Goal: Task Accomplishment & Management: Complete application form

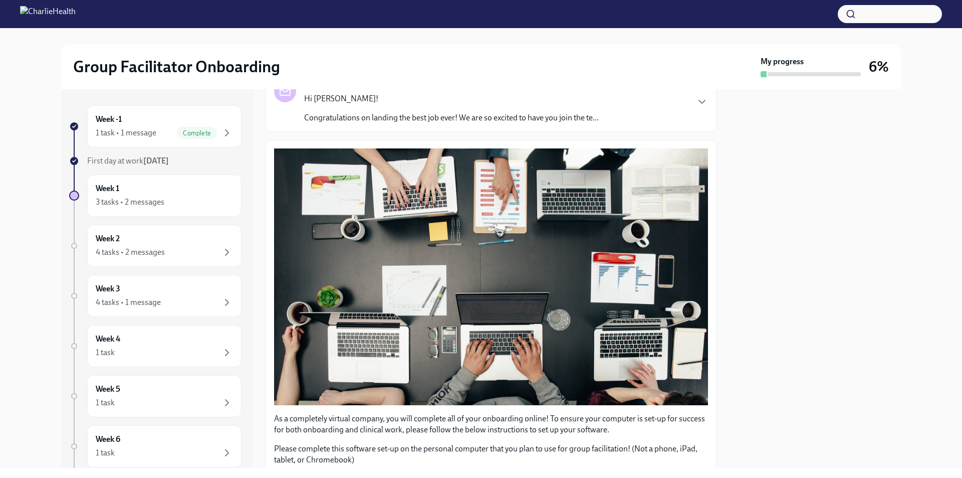
scroll to position [231, 0]
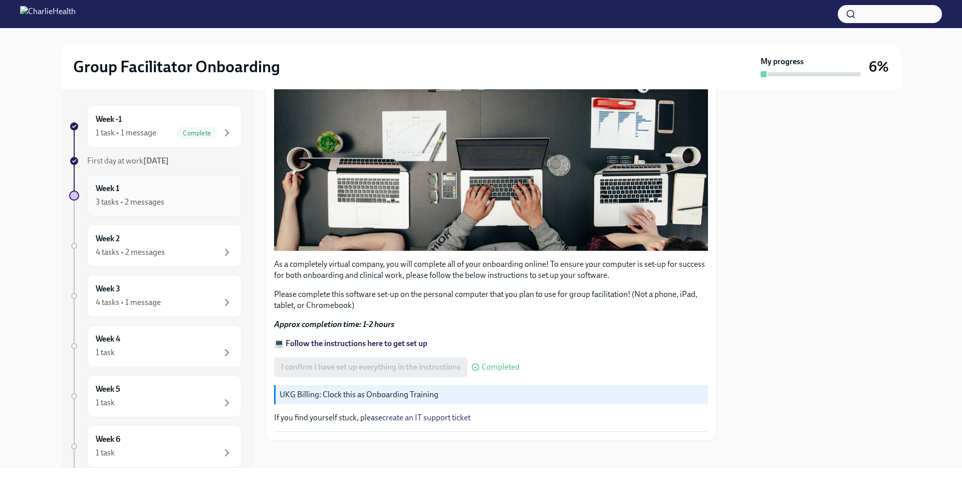
click at [154, 195] on div "Week 1 3 tasks • 2 messages" at bounding box center [164, 195] width 137 height 25
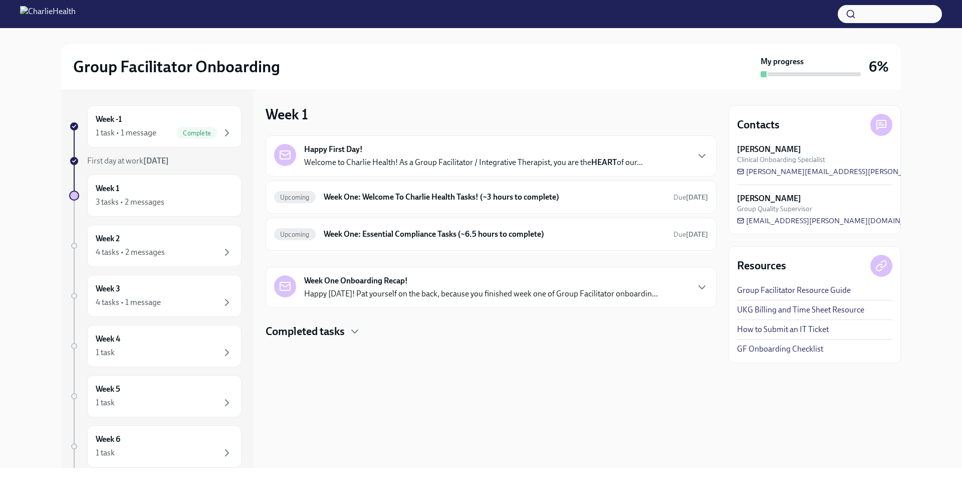
click at [440, 156] on div "Happy First Day! Welcome to Charlie Health! As a Group Facilitator / Integrativ…" at bounding box center [473, 156] width 339 height 24
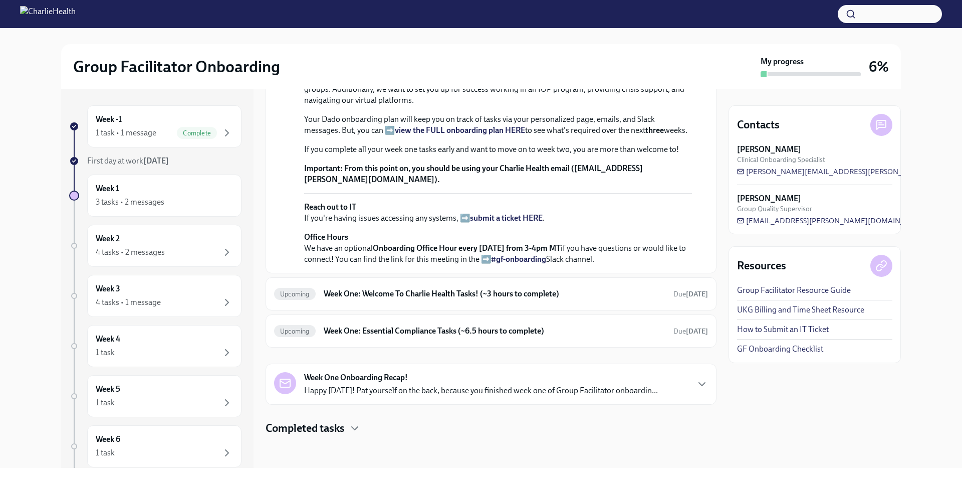
scroll to position [200, 0]
click at [503, 222] on strong "submit a ticket HERE" at bounding box center [506, 218] width 73 height 10
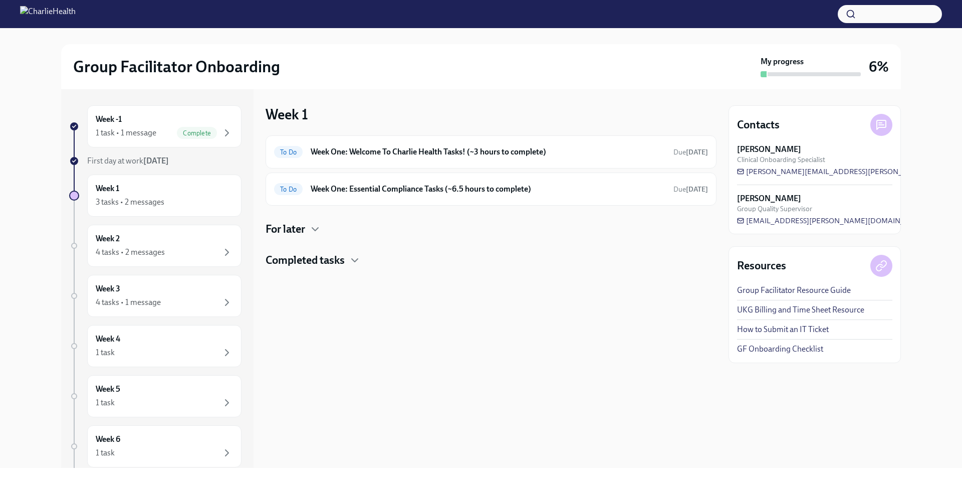
scroll to position [0, 0]
click at [583, 151] on h6 "Week One: Welcome To Charlie Health Tasks! (~3 hours to complete)" at bounding box center [488, 151] width 355 height 11
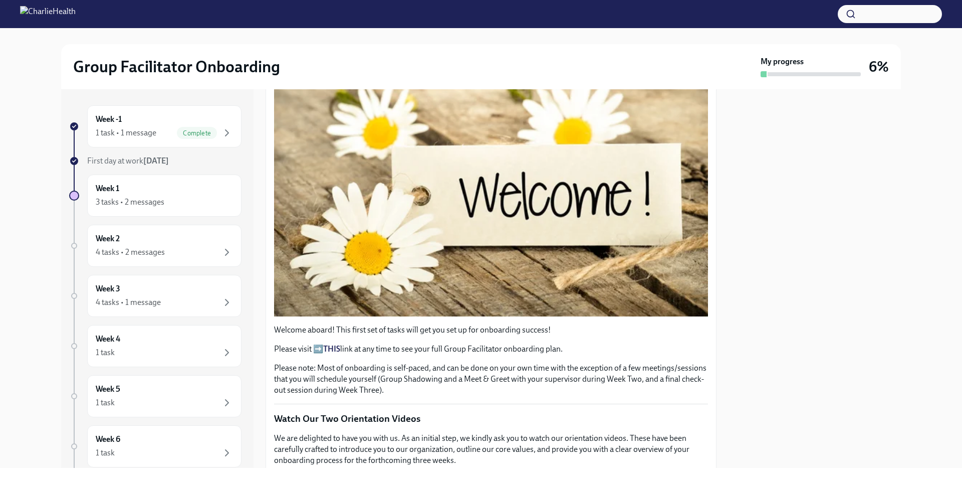
scroll to position [251, 0]
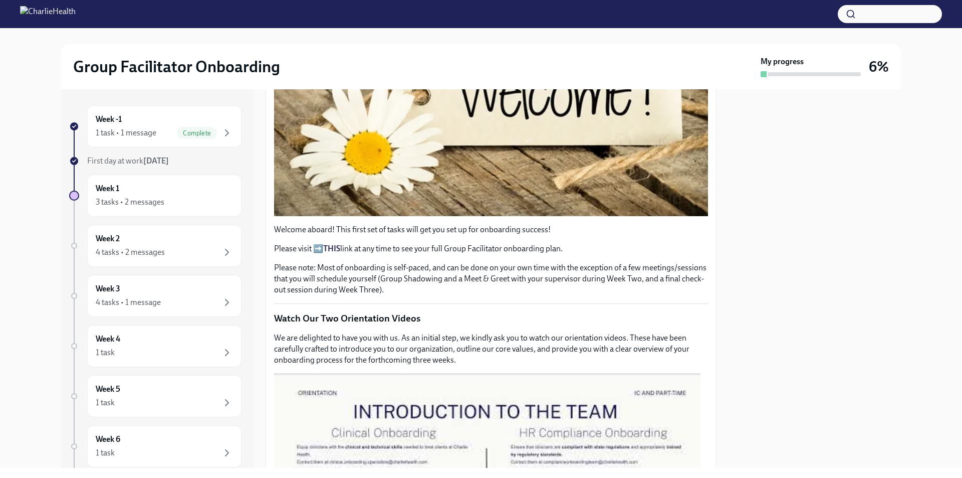
click at [156, 162] on strong "[DATE]" at bounding box center [156, 161] width 26 height 10
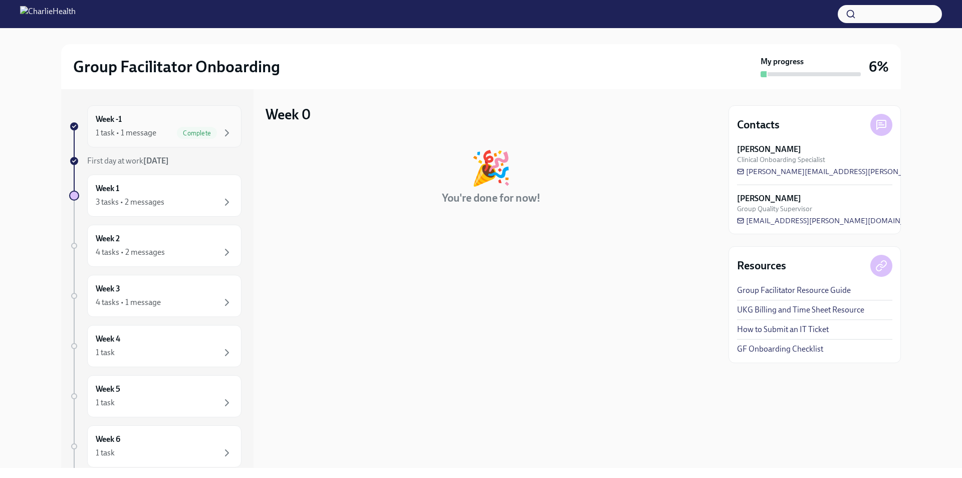
click at [180, 131] on span "Complete" at bounding box center [197, 133] width 40 height 8
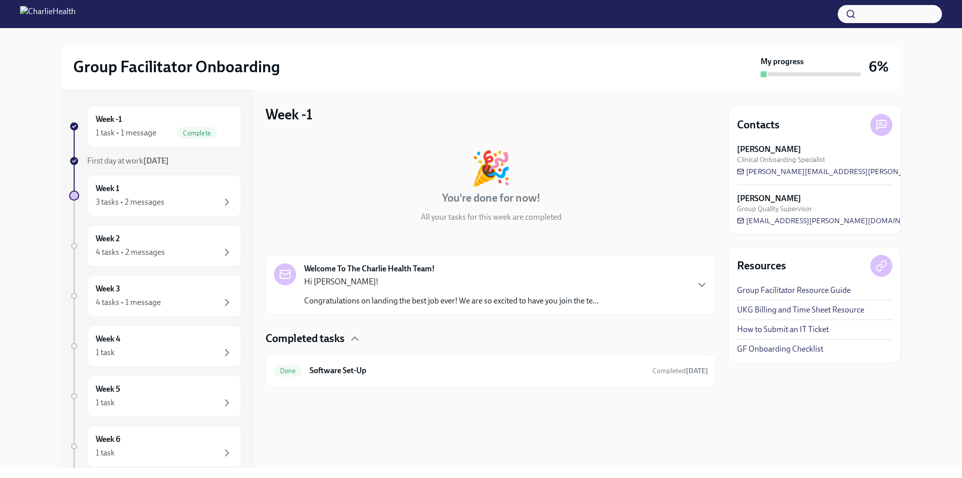
click at [655, 284] on div "Welcome To The Charlie Health Team! Hi [PERSON_NAME]! Congratulations on landin…" at bounding box center [491, 284] width 434 height 43
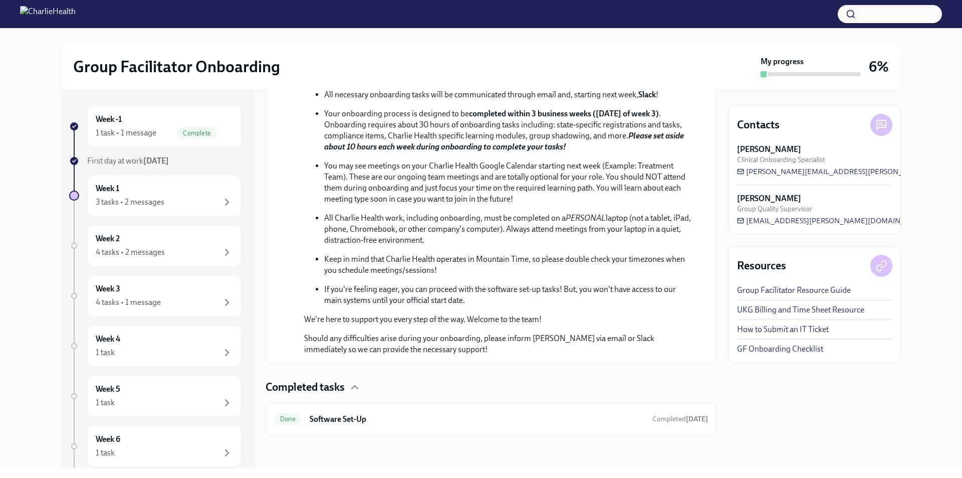
scroll to position [432, 0]
click at [349, 387] on div "Completed tasks" at bounding box center [491, 386] width 451 height 15
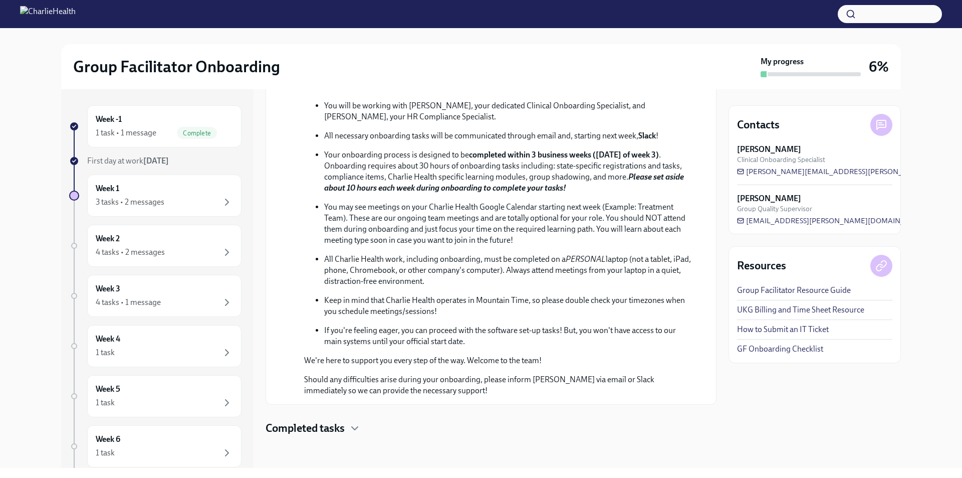
scroll to position [391, 0]
click at [150, 201] on div "3 tasks • 2 messages" at bounding box center [130, 201] width 69 height 11
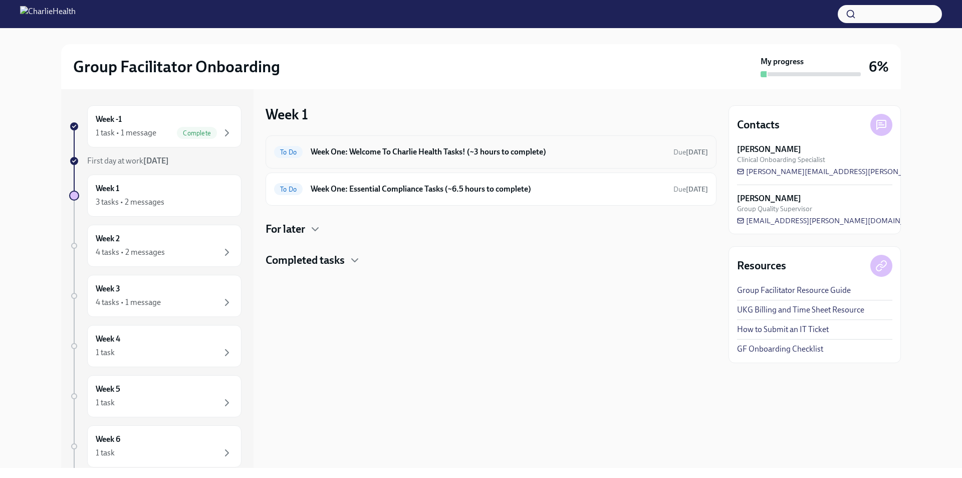
click at [428, 155] on h6 "Week One: Welcome To Charlie Health Tasks! (~3 hours to complete)" at bounding box center [488, 151] width 355 height 11
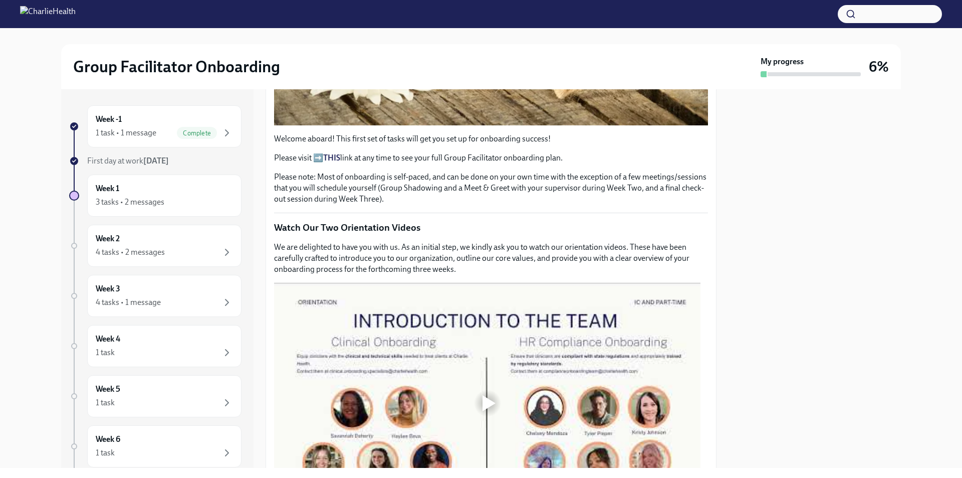
scroll to position [451, 0]
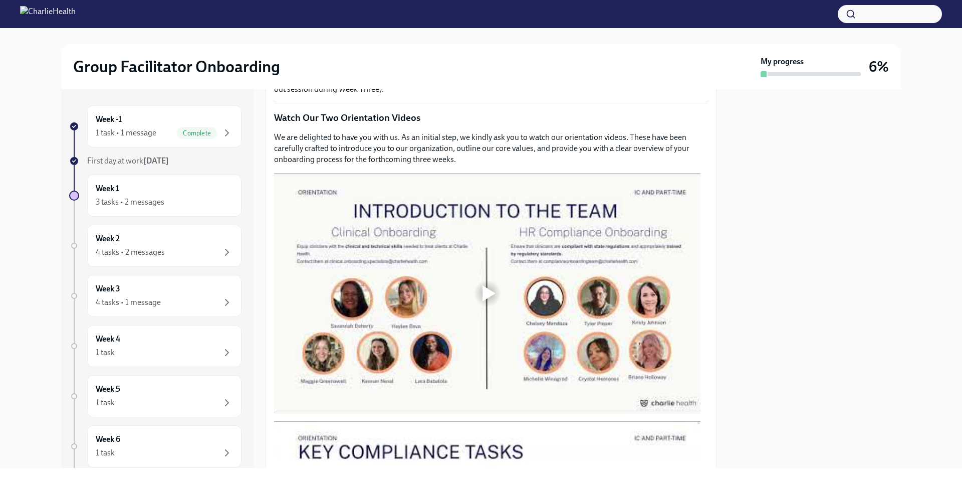
click at [495, 287] on div at bounding box center [489, 293] width 13 height 16
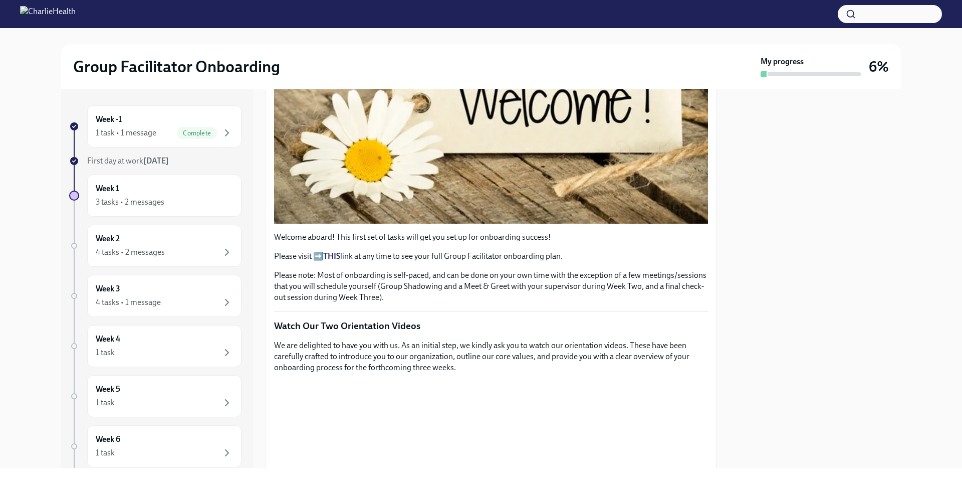
scroll to position [219, 0]
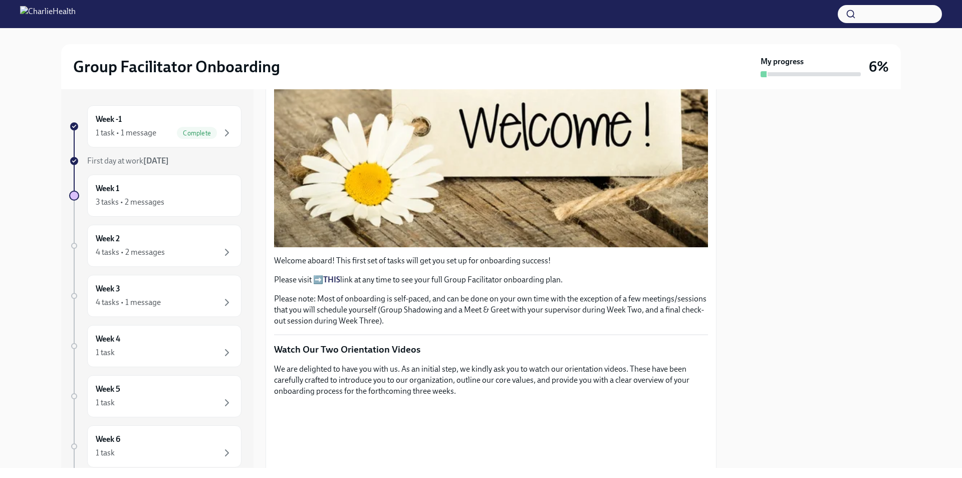
drag, startPoint x: 719, startPoint y: 140, endPoint x: 720, endPoint y: 135, distance: 5.1
click at [719, 138] on div "Week -1 1 task • 1 message Complete First day at work [DATE] Week 1 3 tasks • 2…" at bounding box center [481, 278] width 840 height 378
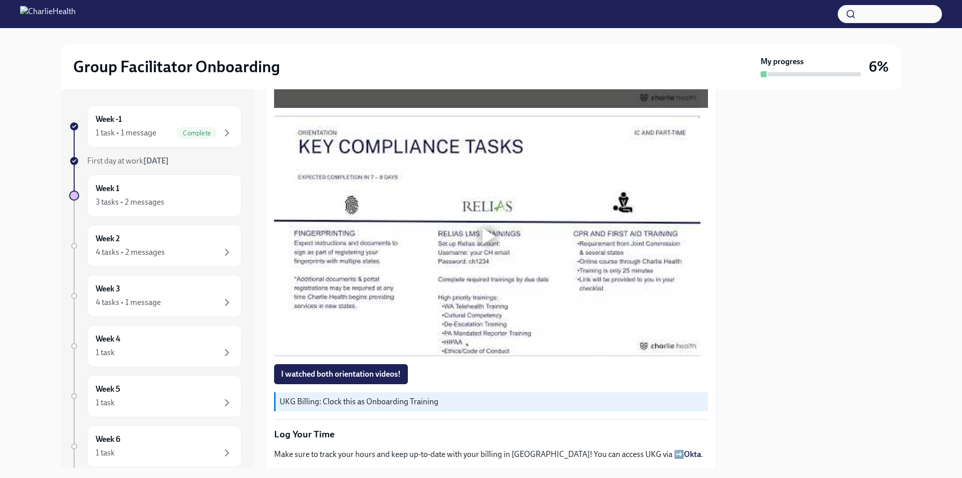
scroll to position [787, 0]
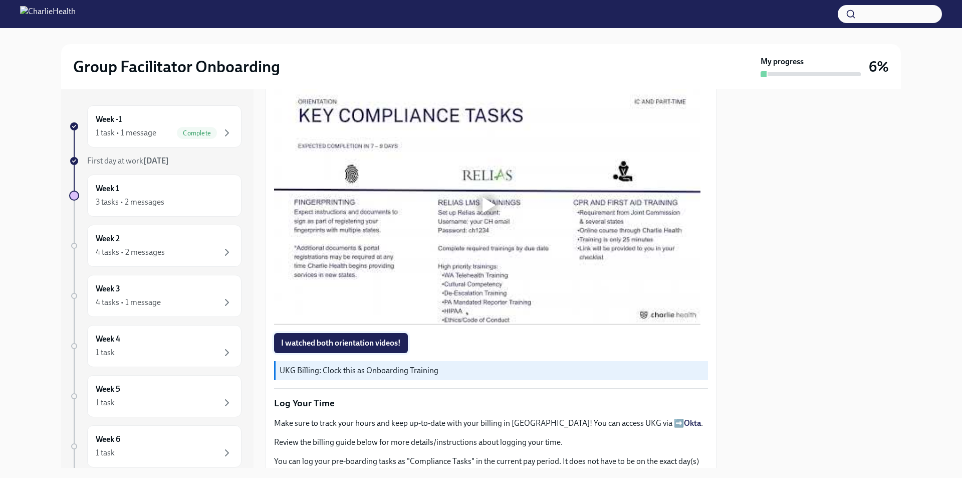
click at [346, 339] on span "I watched both orientation videos!" at bounding box center [341, 343] width 120 height 10
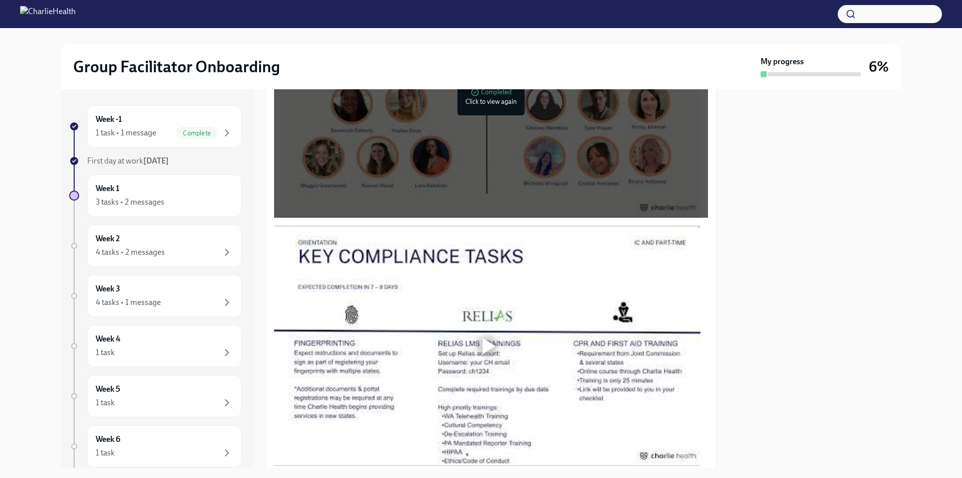
scroll to position [802, 0]
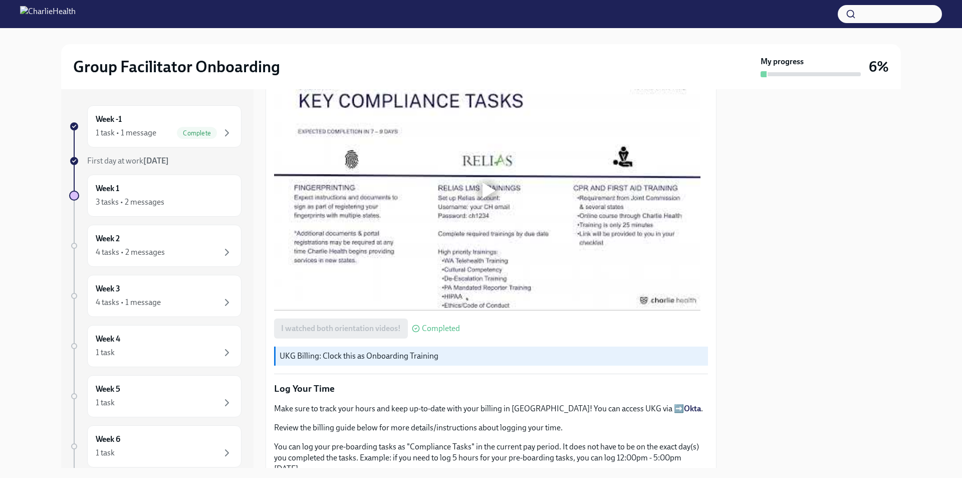
click at [483, 182] on div at bounding box center [489, 190] width 13 height 16
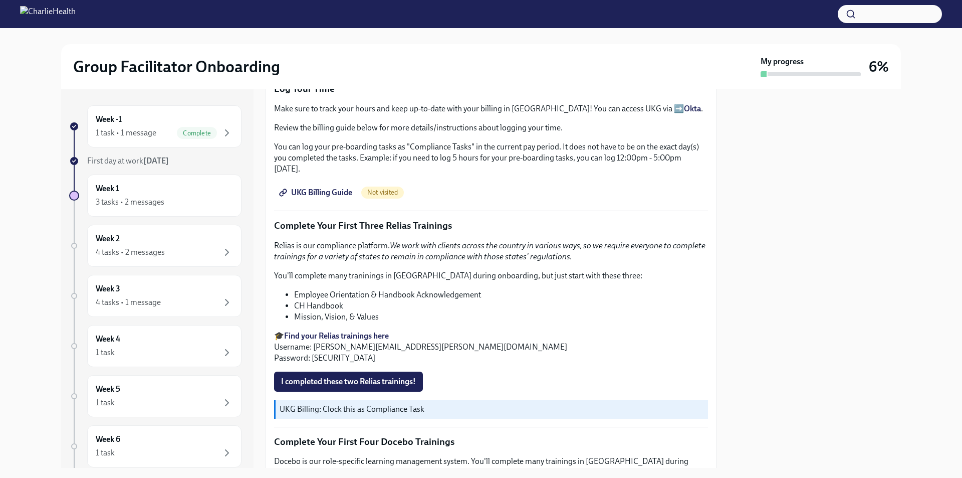
scroll to position [1102, 0]
click at [309, 186] on span "UKG Billing Guide" at bounding box center [316, 191] width 71 height 10
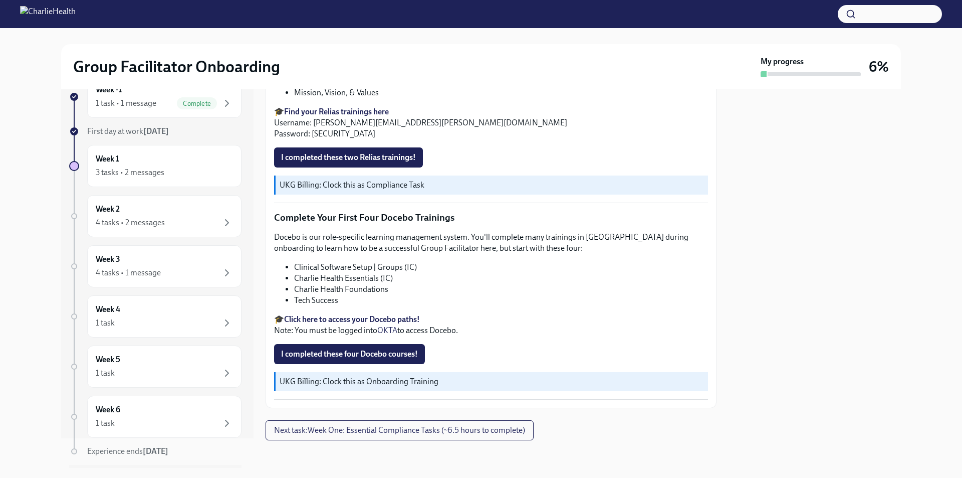
scroll to position [59, 0]
